Goal: Transaction & Acquisition: Purchase product/service

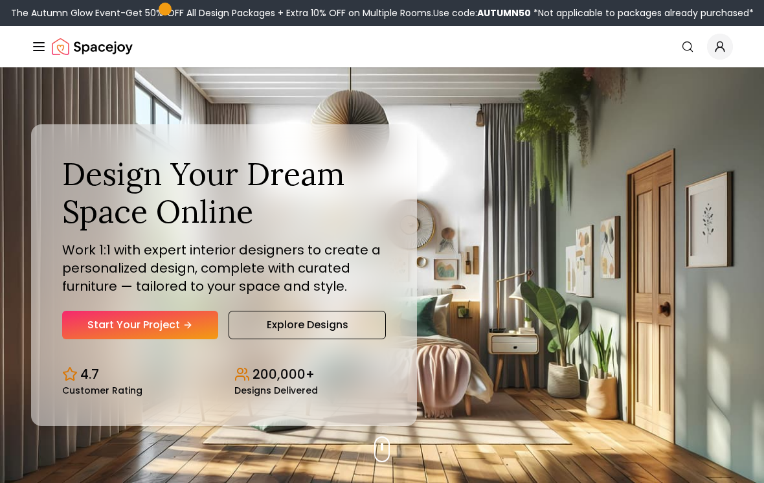
click at [102, 339] on link "Start Your Project" at bounding box center [140, 325] width 156 height 28
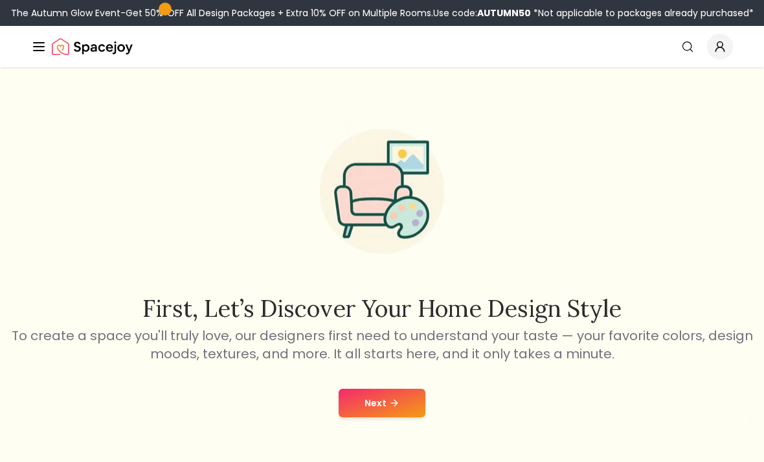
click at [357, 403] on button "Next" at bounding box center [382, 403] width 87 height 28
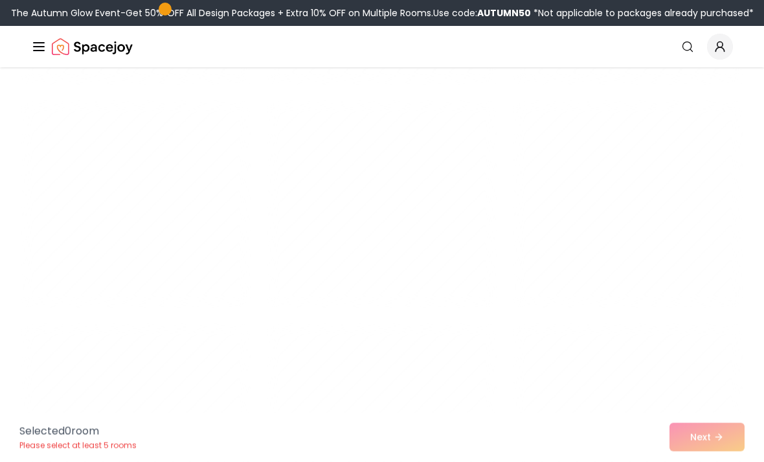
scroll to position [3417, 0]
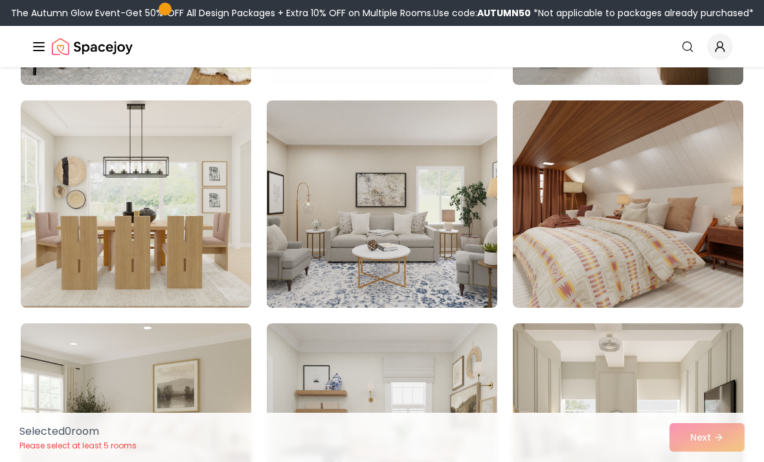
click at [663, 282] on img at bounding box center [628, 203] width 231 height 207
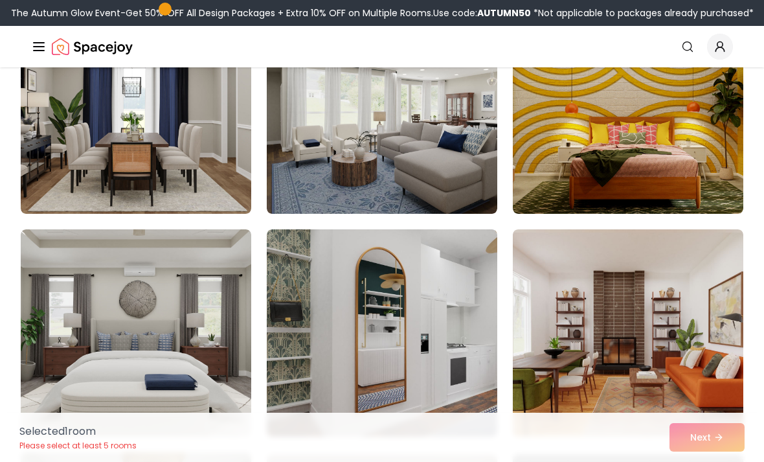
scroll to position [4858, 0]
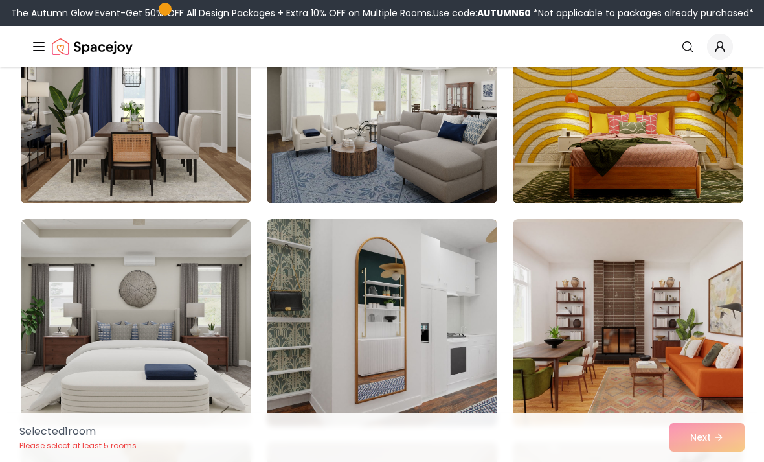
click at [683, 51] on icon "Global" at bounding box center [687, 46] width 13 height 13
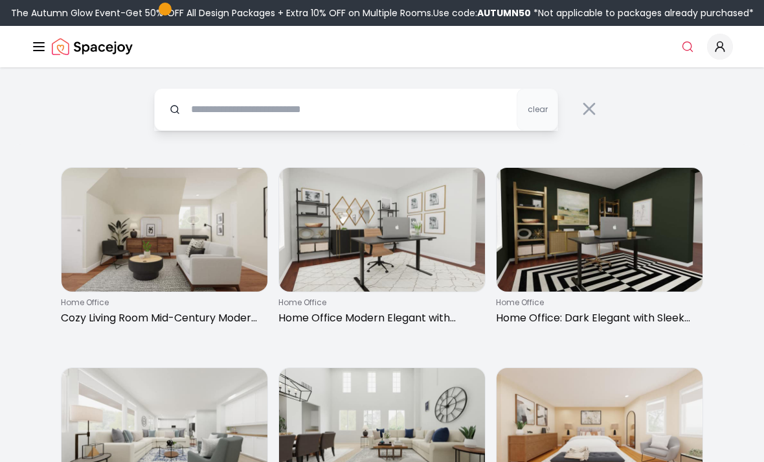
click at [486, 109] on input "text" at bounding box center [356, 109] width 404 height 43
type input "****"
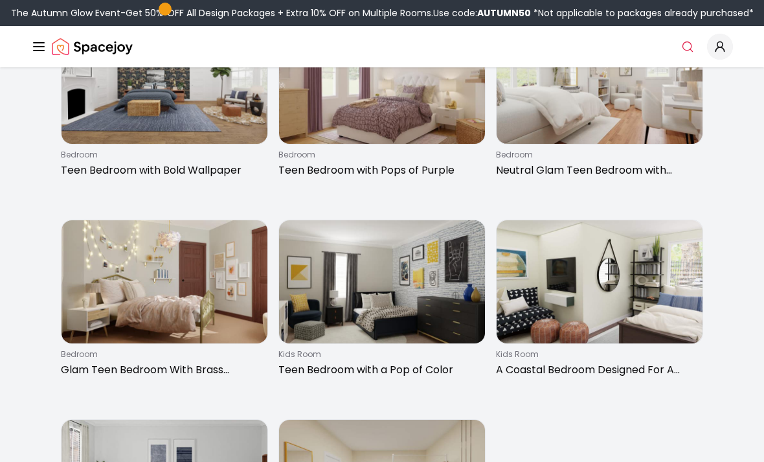
scroll to position [347, 0]
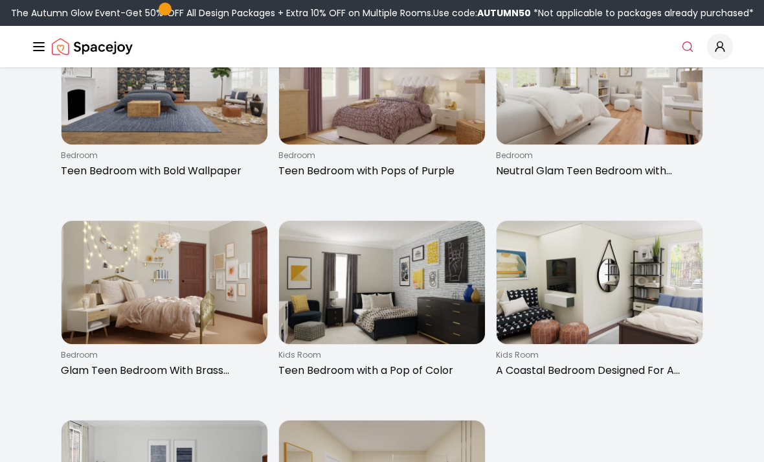
click at [235, 319] on img at bounding box center [165, 283] width 206 height 124
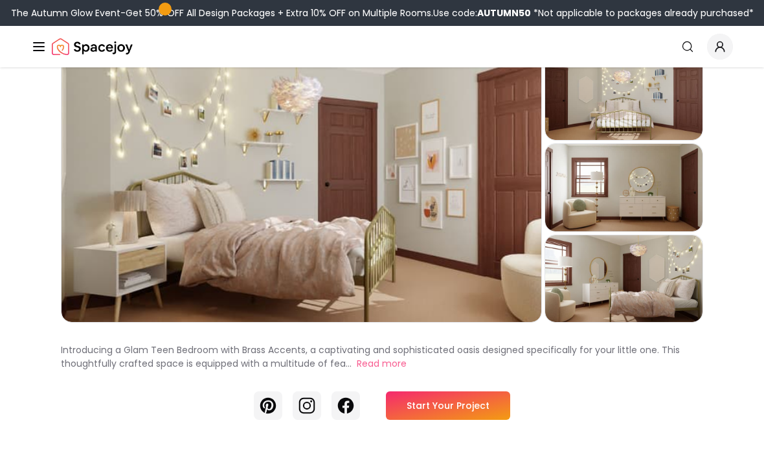
scroll to position [80, 0]
click at [470, 411] on link "Start Your Project" at bounding box center [448, 405] width 124 height 28
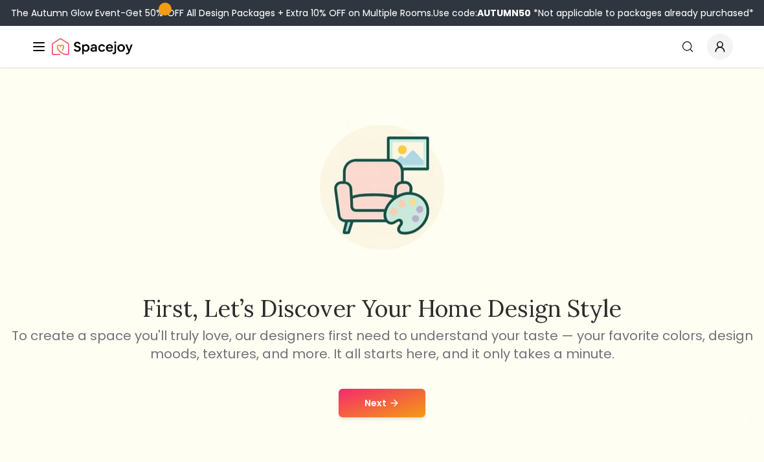
click at [382, 416] on button "Next" at bounding box center [382, 403] width 87 height 28
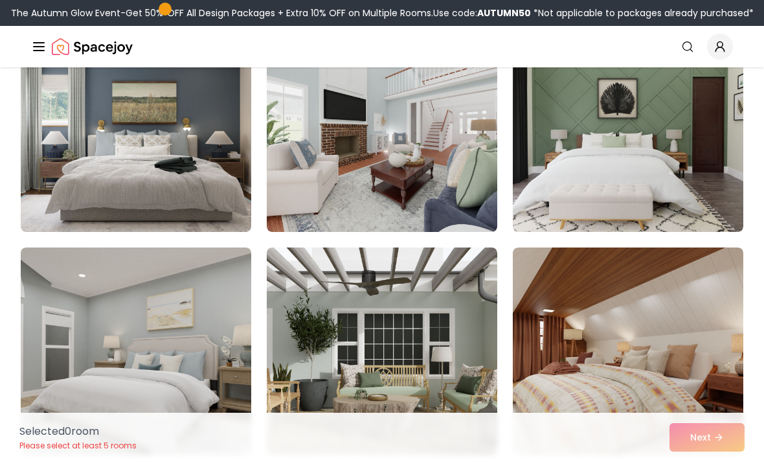
click at [205, 194] on img at bounding box center [136, 128] width 231 height 207
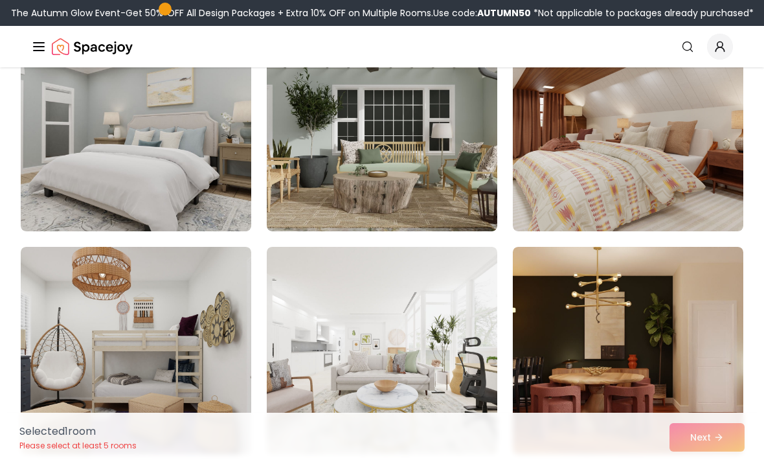
scroll to position [802, 0]
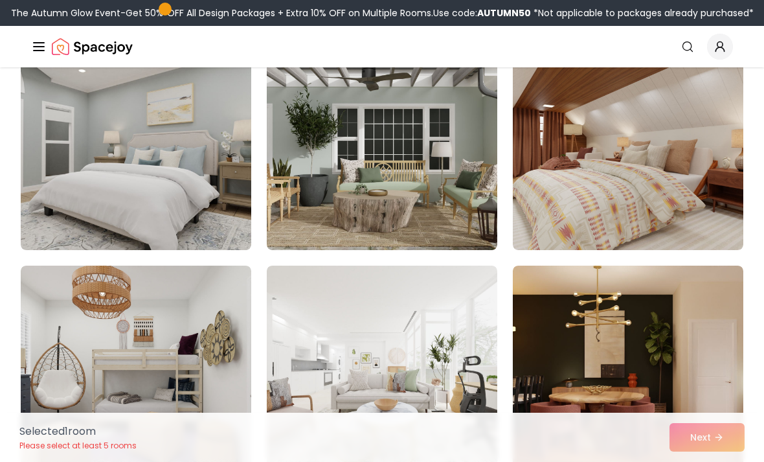
click at [668, 198] on img at bounding box center [628, 146] width 231 height 207
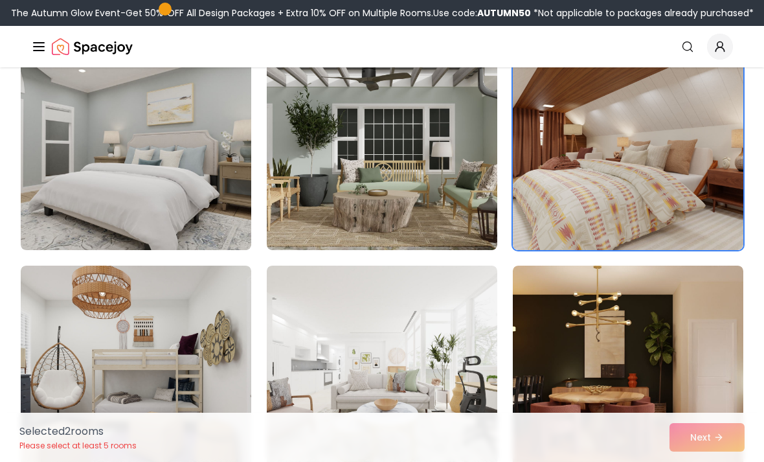
click at [725, 435] on div "Selected 2 room s Please select at least 5 rooms Next" at bounding box center [382, 437] width 746 height 49
click at [707, 444] on div "Selected 2 room s Please select at least 5 rooms Next" at bounding box center [382, 437] width 746 height 49
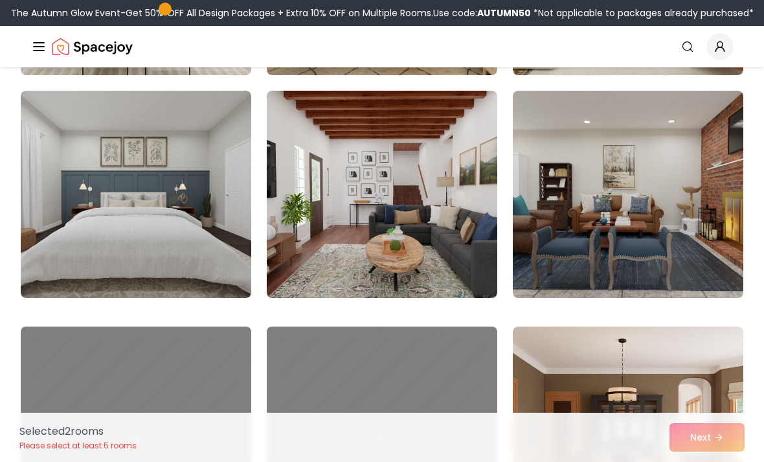
scroll to position [2222, 0]
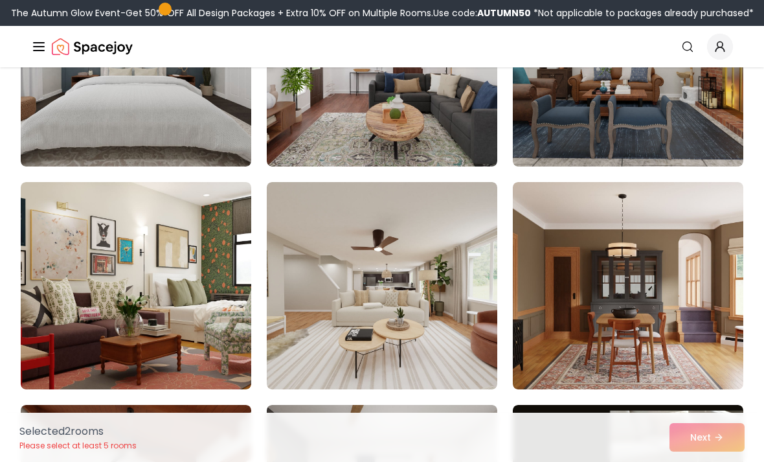
click at [203, 131] on img at bounding box center [136, 62] width 231 height 207
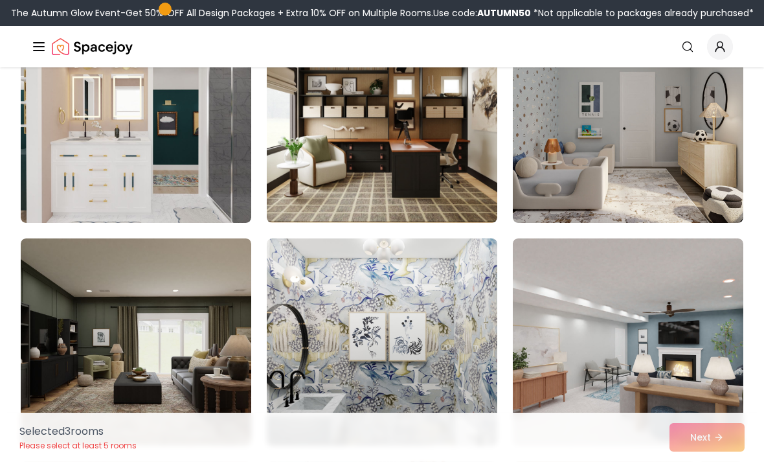
scroll to position [2822, 0]
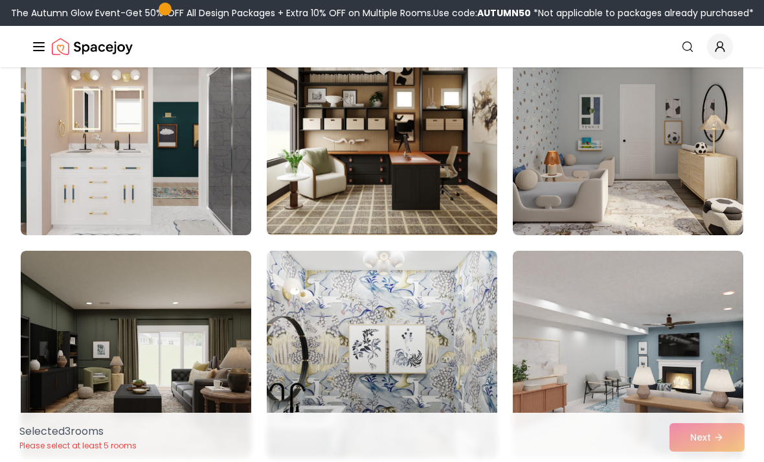
click at [209, 226] on img at bounding box center [136, 131] width 231 height 207
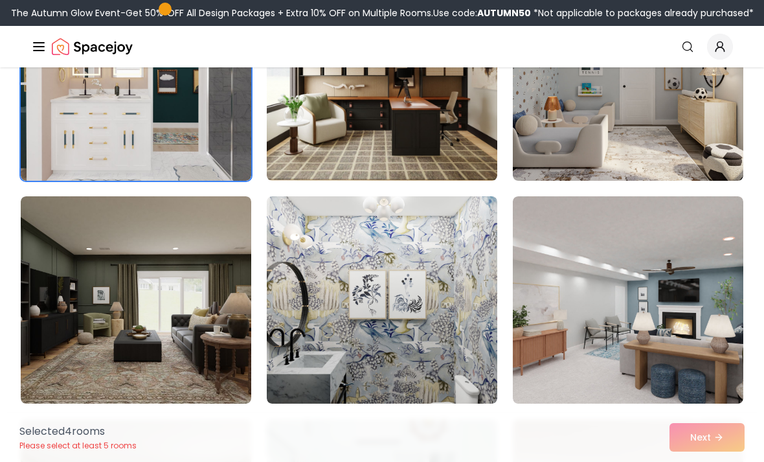
scroll to position [2877, 0]
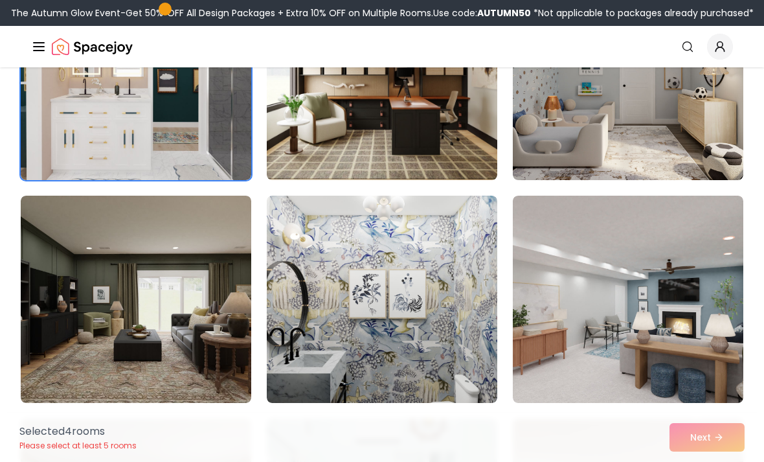
click at [685, 154] on img at bounding box center [628, 76] width 231 height 207
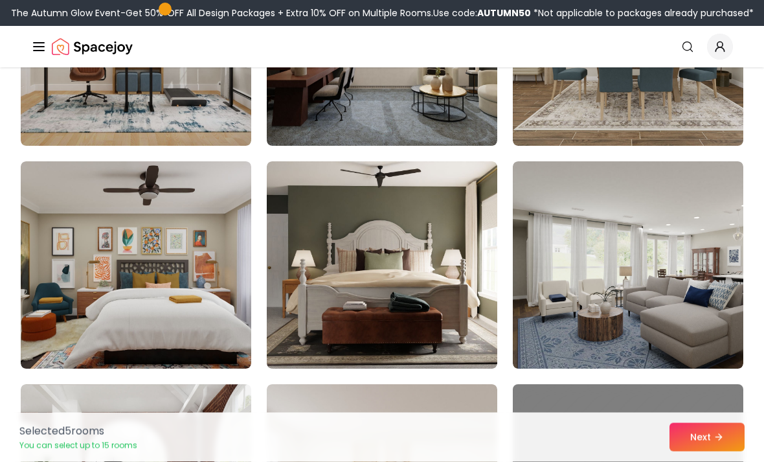
scroll to position [3579, 0]
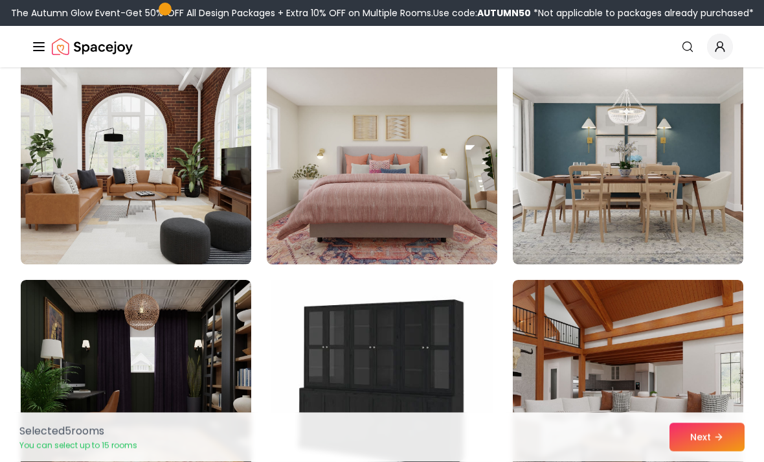
click at [470, 236] on img at bounding box center [382, 161] width 231 height 207
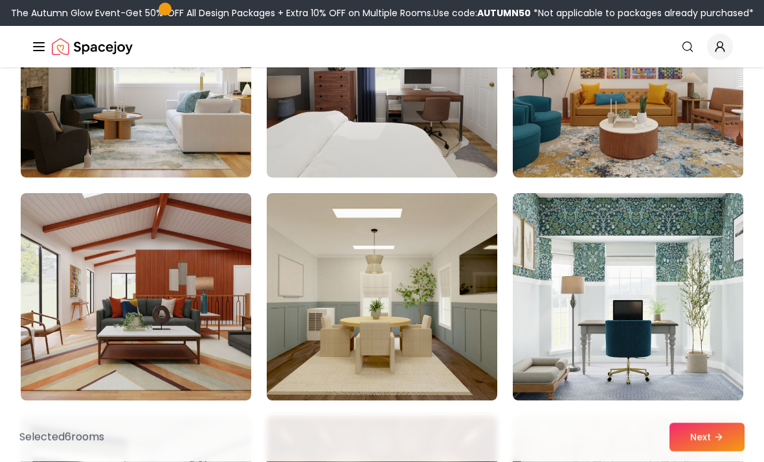
scroll to position [4438, 0]
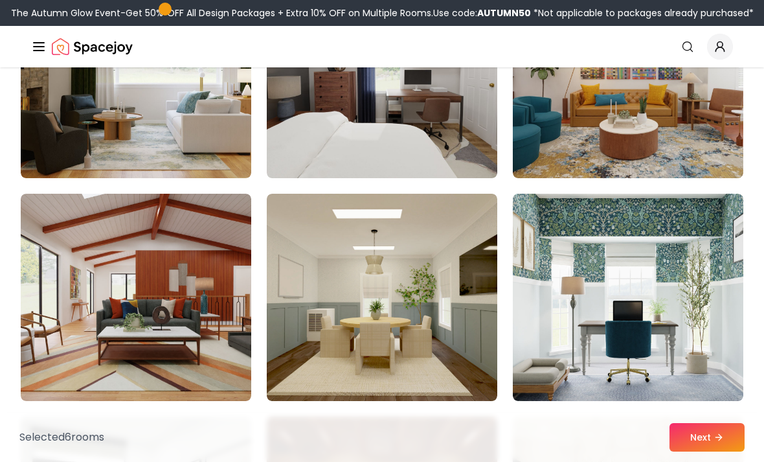
click at [724, 442] on icon at bounding box center [719, 437] width 10 height 10
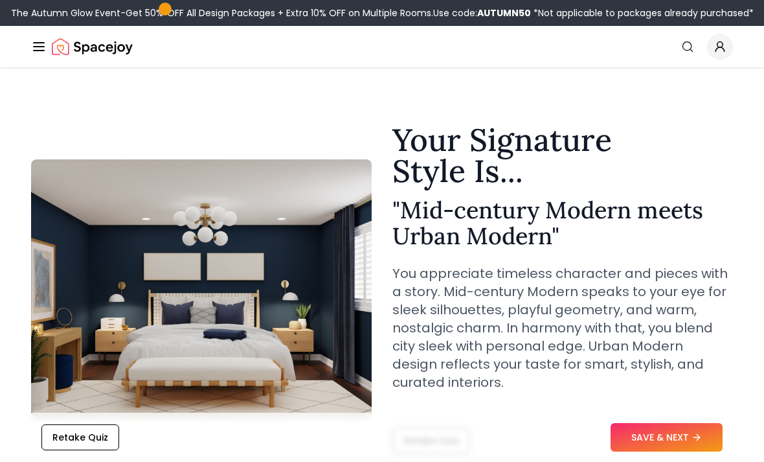
click at [665, 440] on button "SAVE & NEXT" at bounding box center [667, 437] width 112 height 28
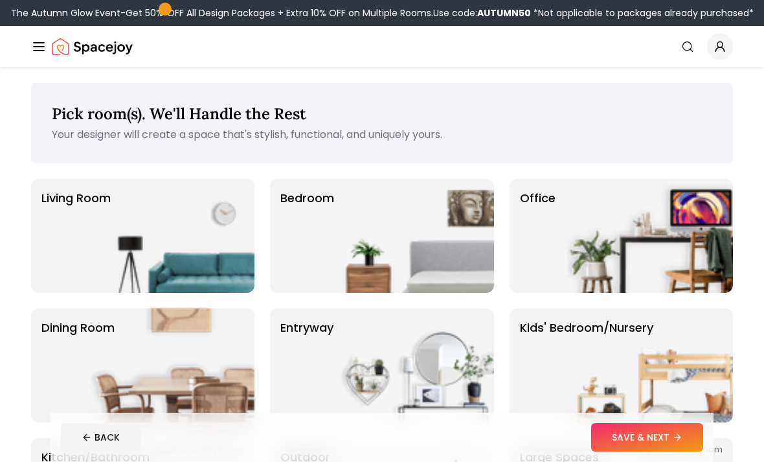
click at [442, 262] on img at bounding box center [411, 236] width 166 height 114
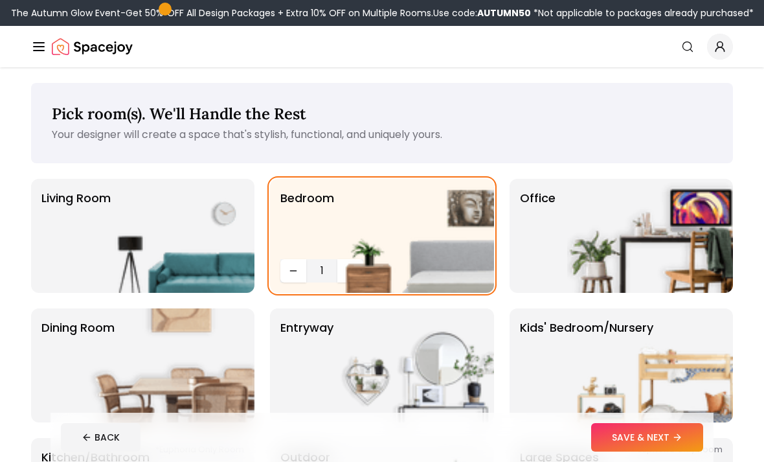
click at [685, 429] on button "SAVE & NEXT" at bounding box center [647, 437] width 112 height 28
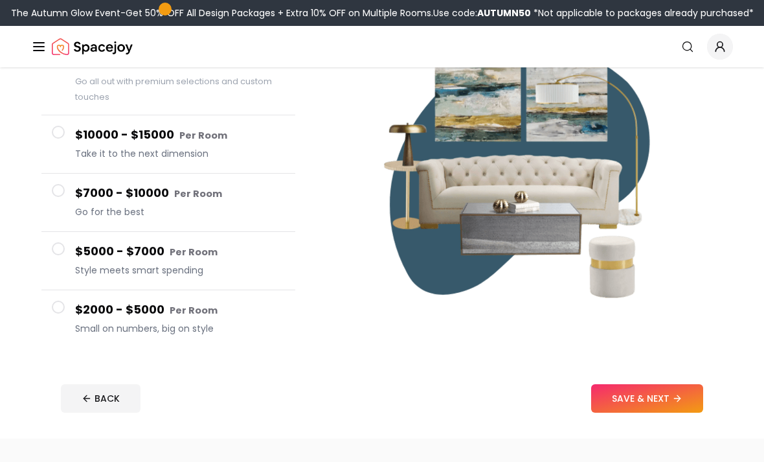
scroll to position [163, 0]
click at [664, 411] on button "SAVE & NEXT" at bounding box center [647, 398] width 112 height 28
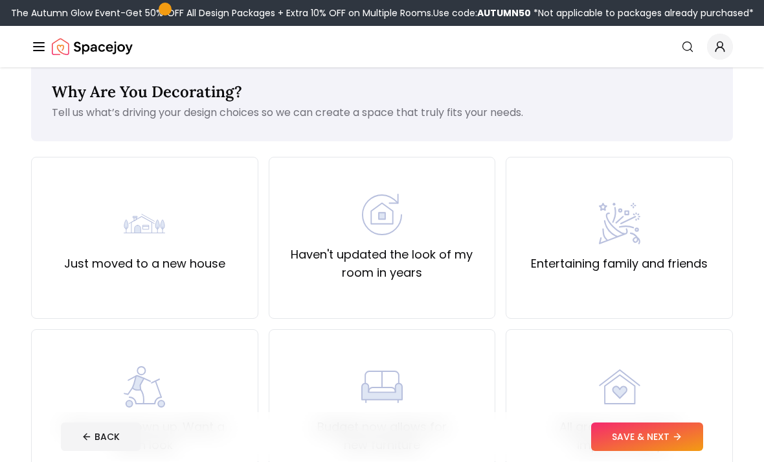
scroll to position [22, 0]
click at [456, 290] on div "Haven't updated the look of my room in years" at bounding box center [382, 238] width 227 height 162
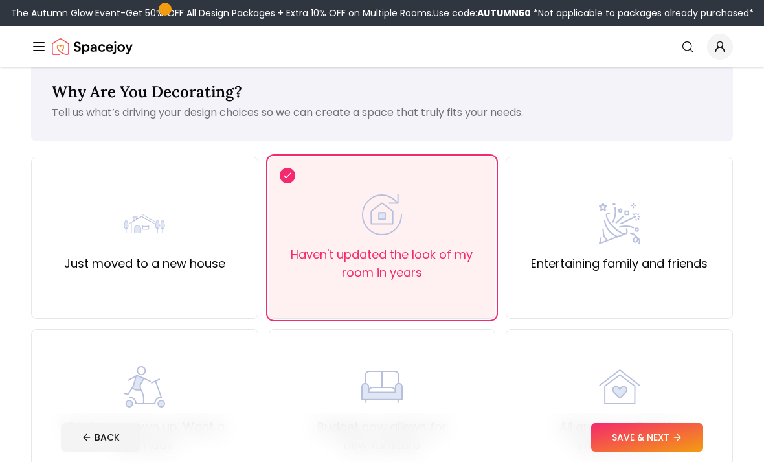
click at [655, 451] on button "SAVE & NEXT" at bounding box center [647, 437] width 112 height 28
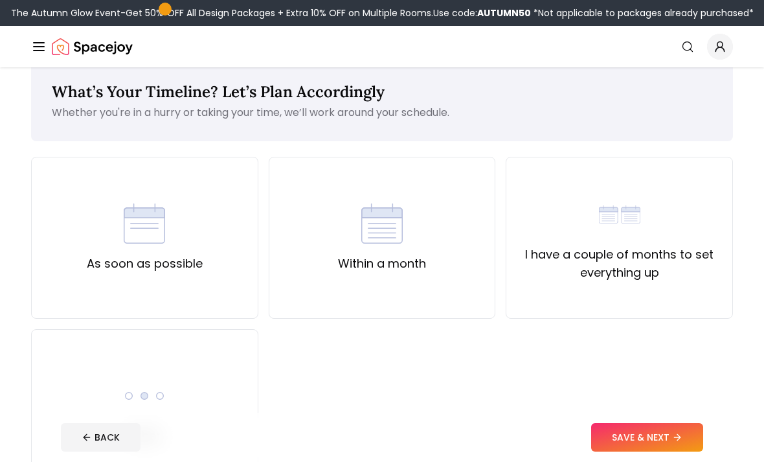
click at [223, 290] on div "As soon as possible" at bounding box center [144, 238] width 227 height 162
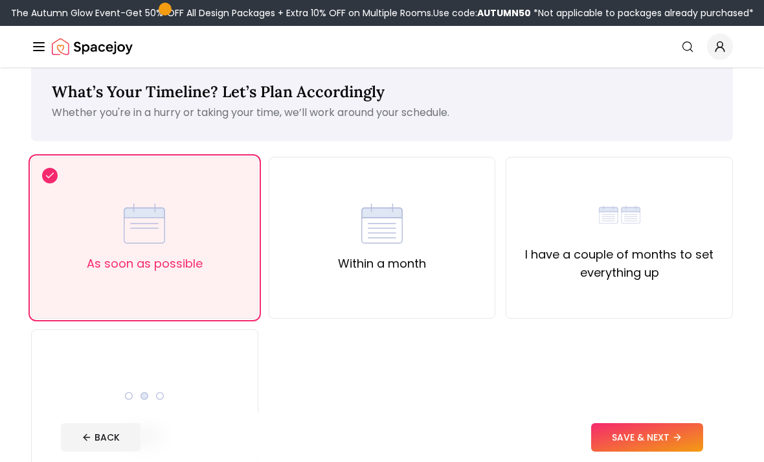
click at [634, 451] on button "SAVE & NEXT" at bounding box center [647, 437] width 112 height 28
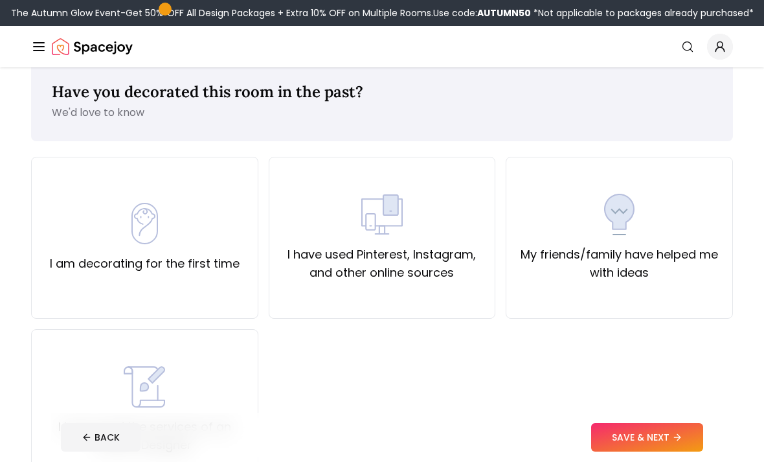
click at [217, 290] on div "I am decorating for the first time" at bounding box center [144, 238] width 227 height 162
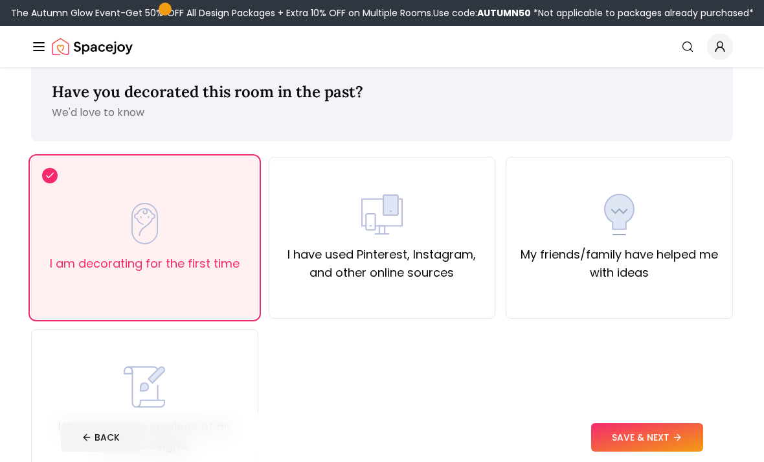
click at [639, 451] on button "SAVE & NEXT" at bounding box center [647, 437] width 112 height 28
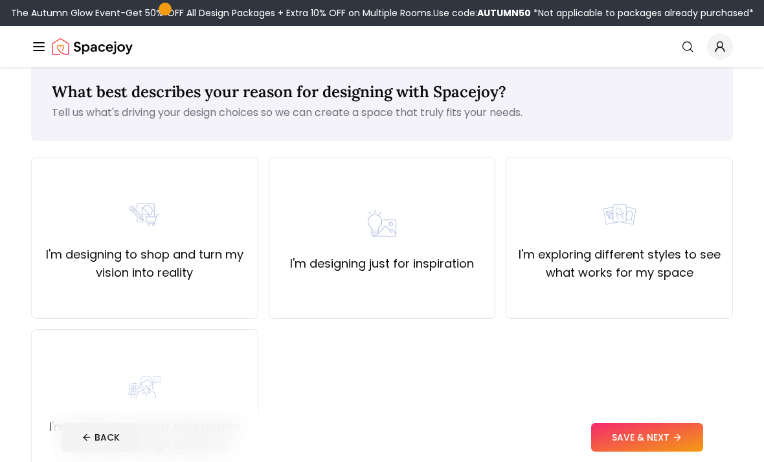
click at [454, 292] on div "I'm designing just for inspiration" at bounding box center [382, 238] width 227 height 162
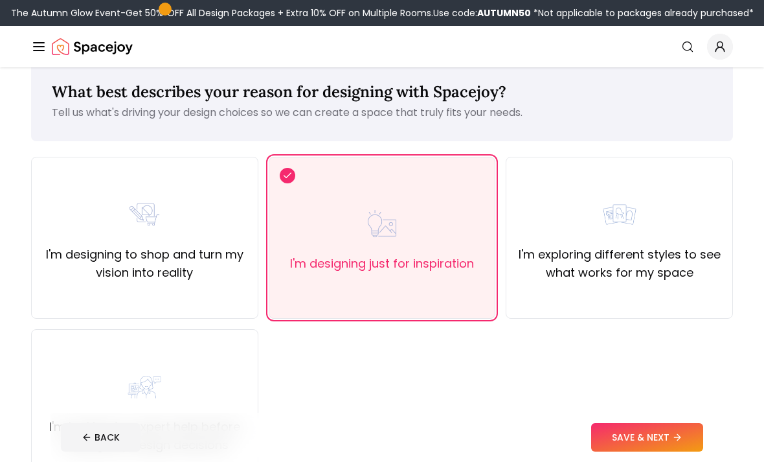
click at [668, 451] on button "SAVE & NEXT" at bounding box center [647, 437] width 112 height 28
